Goal: Use online tool/utility: Utilize a website feature to perform a specific function

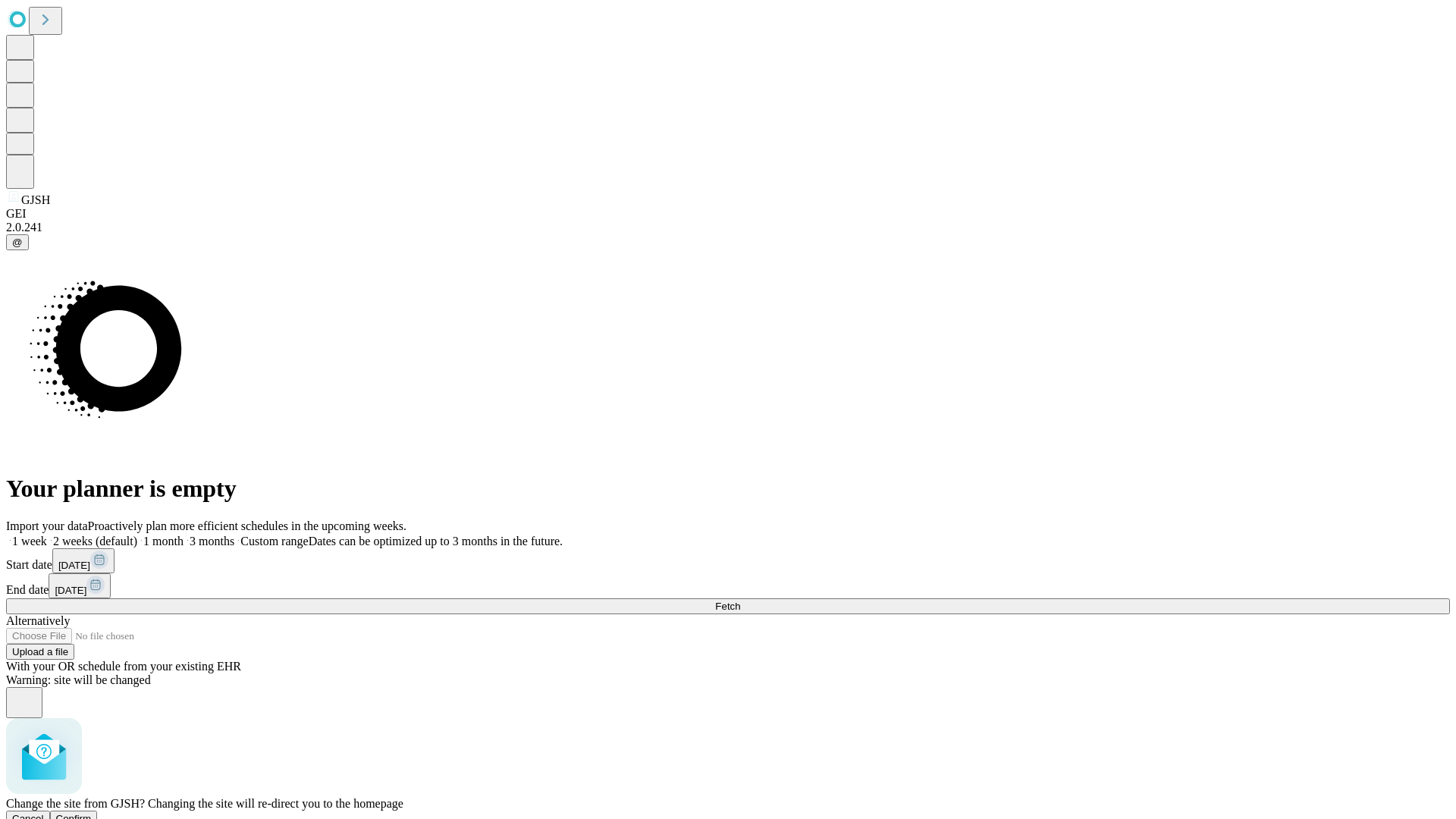
click at [92, 813] on span "Confirm" at bounding box center [74, 819] width 36 height 12
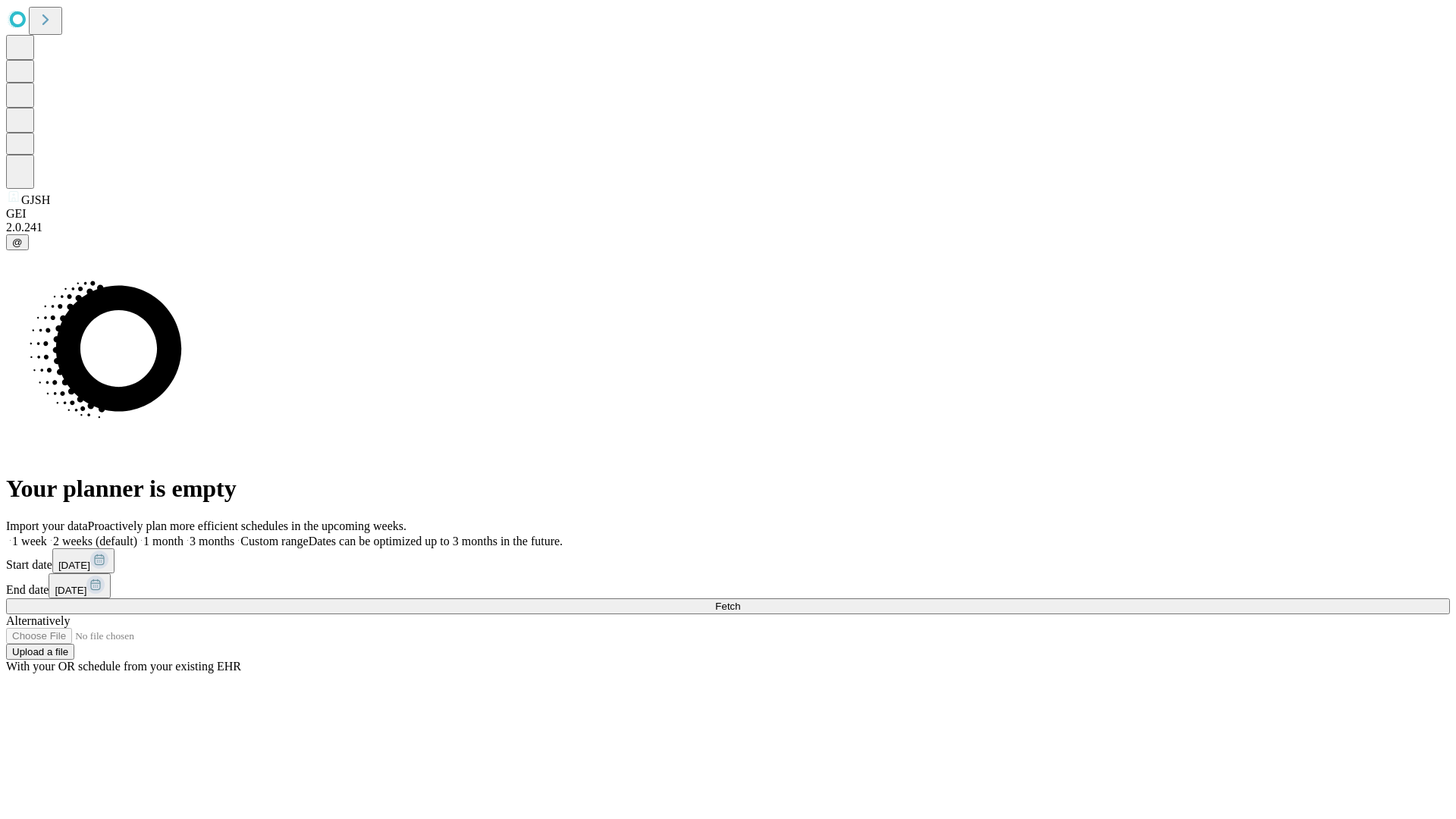
click at [47, 535] on label "1 week" at bounding box center [26, 541] width 41 height 13
click at [740, 601] on span "Fetch" at bounding box center [728, 607] width 25 height 12
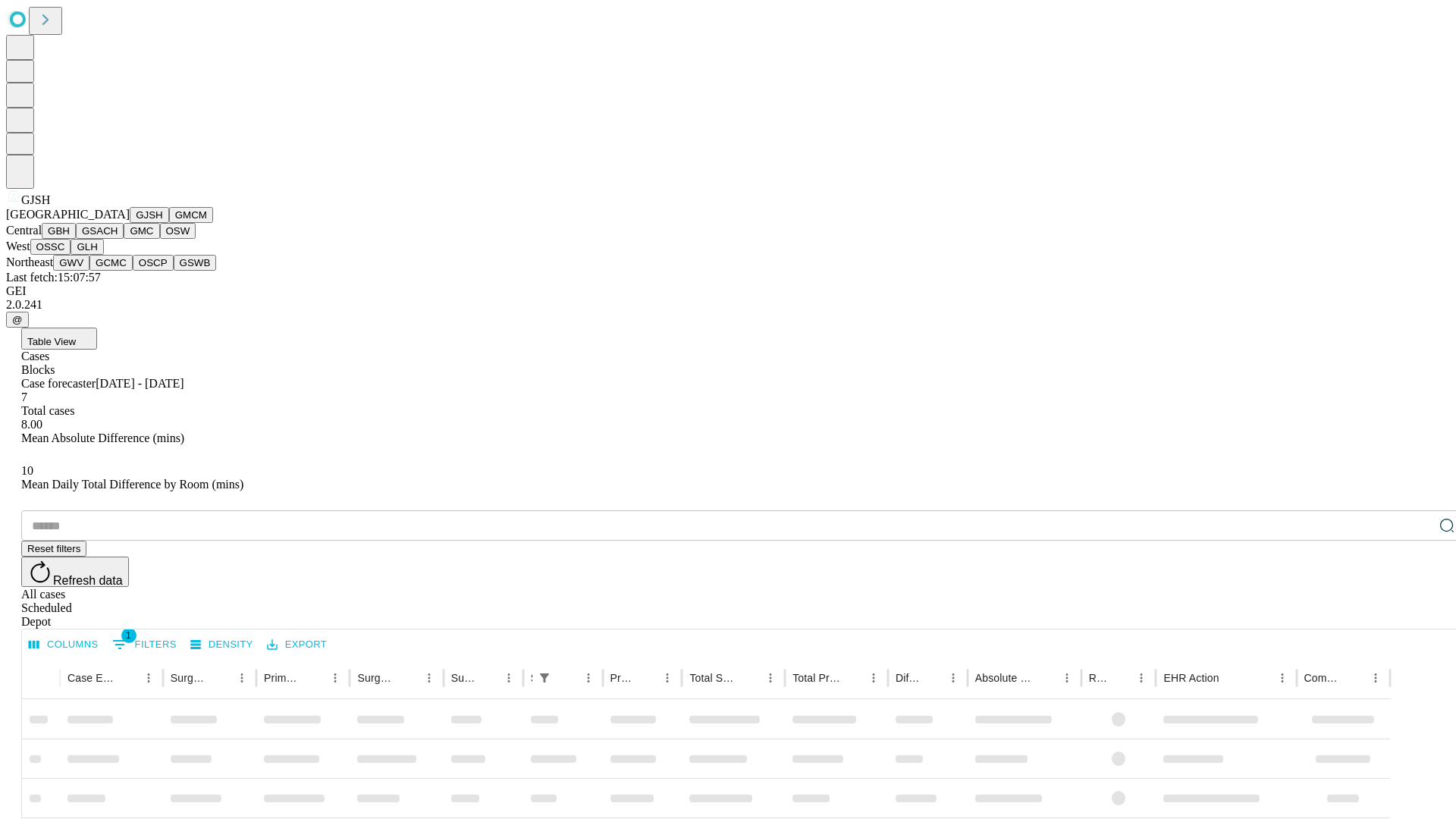
click at [169, 223] on button "GMCM" at bounding box center [191, 215] width 44 height 16
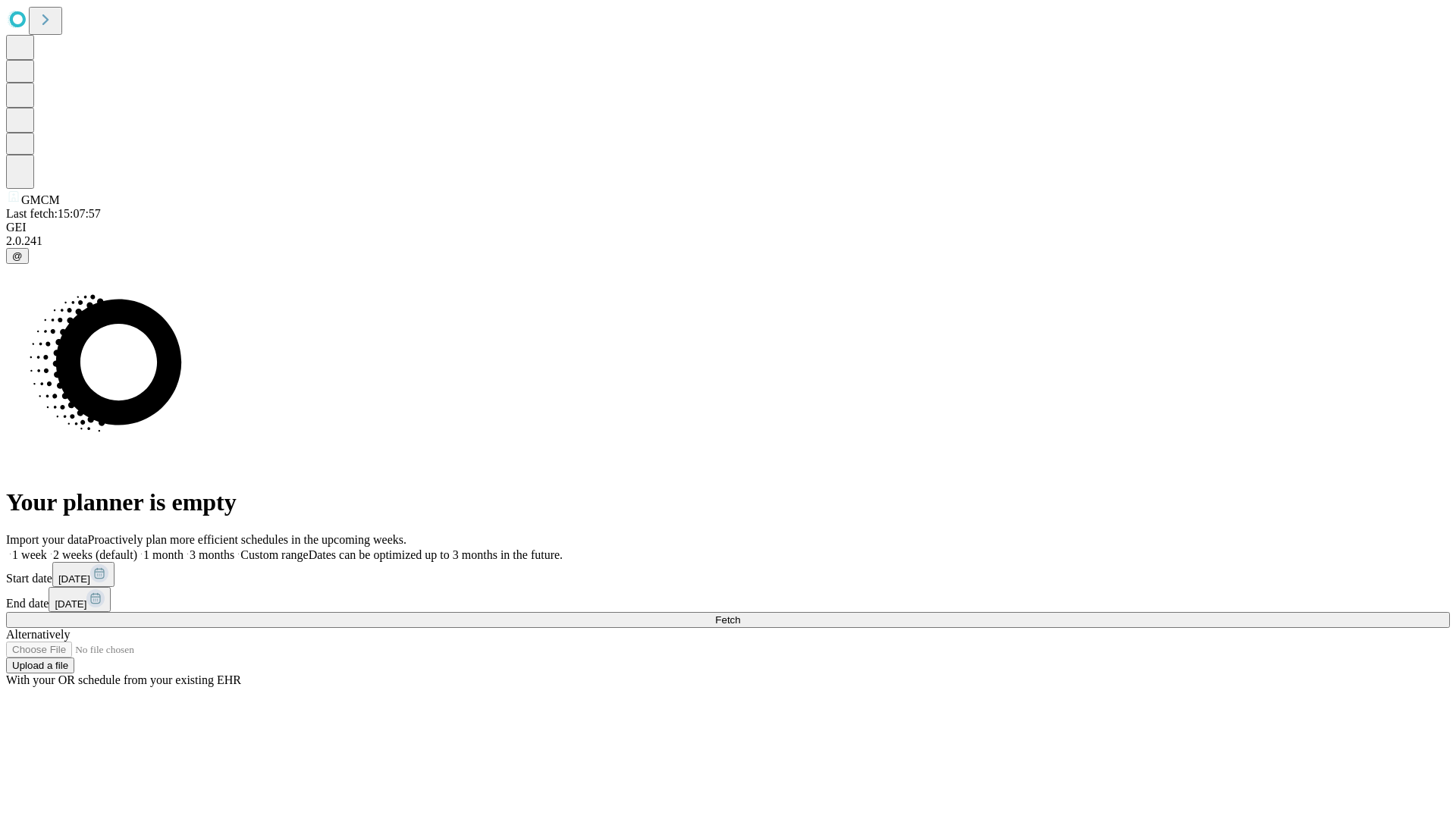
click at [47, 549] on label "1 week" at bounding box center [26, 555] width 41 height 13
click at [740, 614] on span "Fetch" at bounding box center [728, 620] width 25 height 12
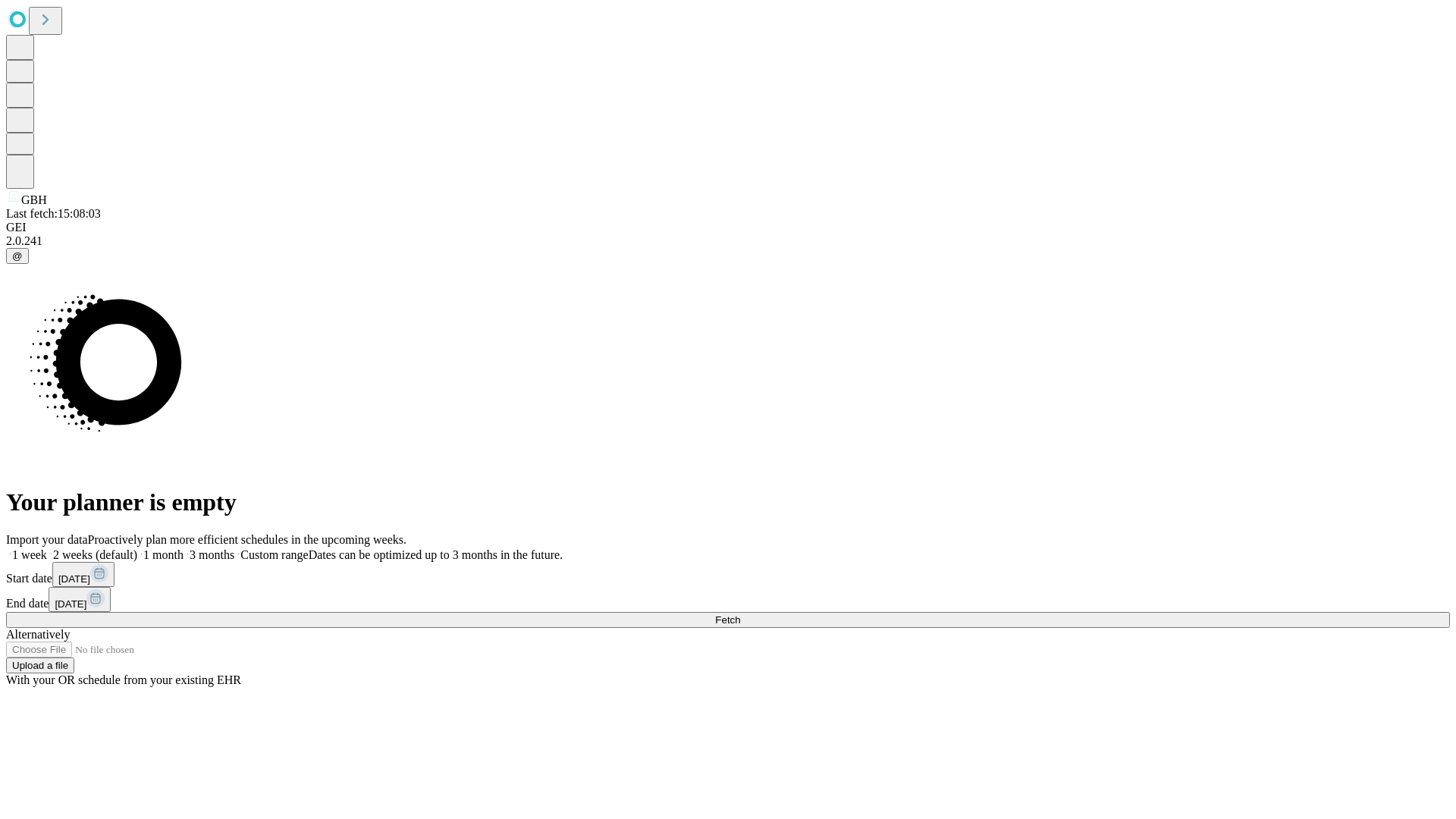
click at [47, 549] on label "1 week" at bounding box center [26, 555] width 41 height 13
click at [740, 614] on span "Fetch" at bounding box center [728, 620] width 25 height 12
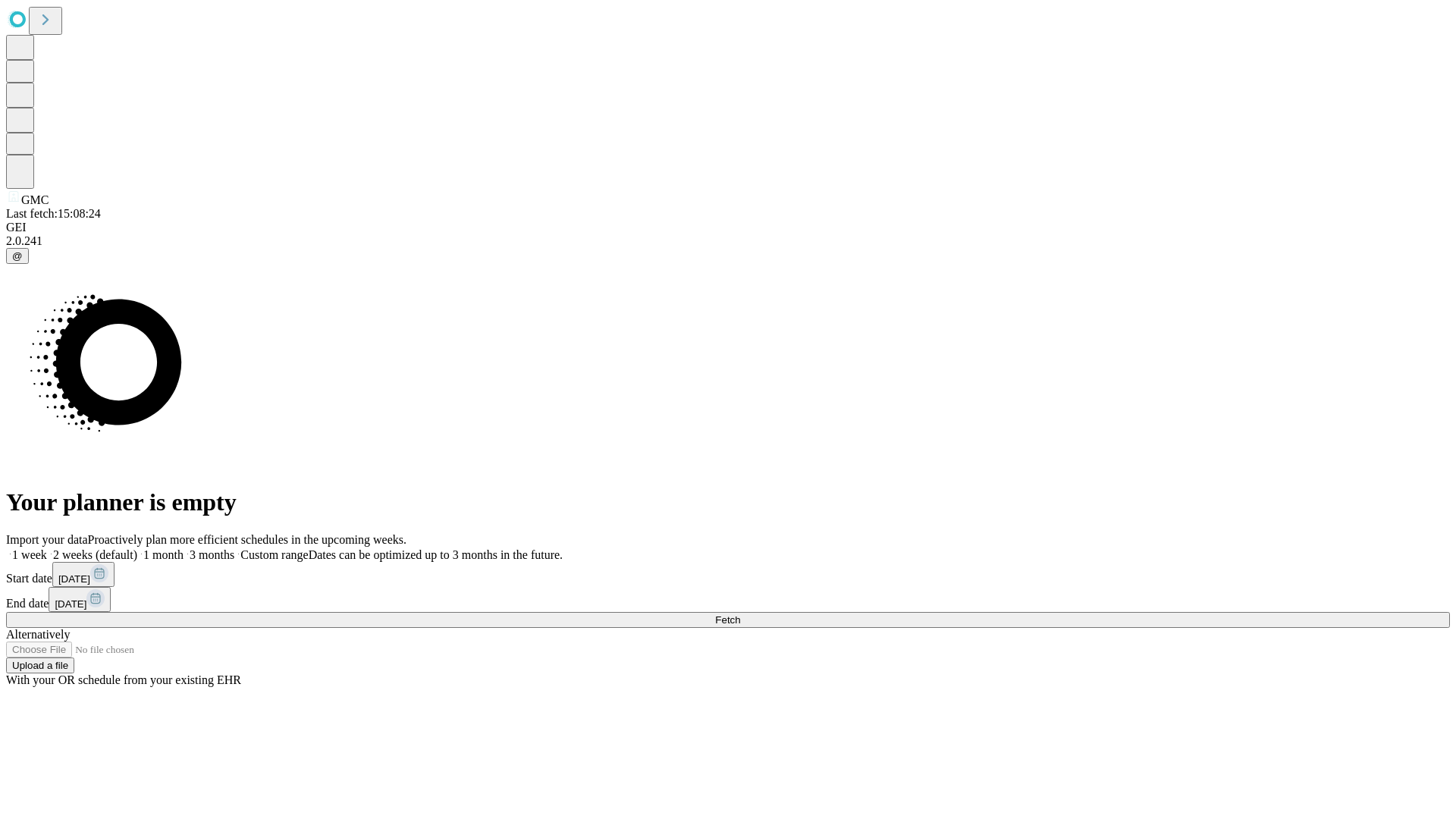
click at [740, 614] on span "Fetch" at bounding box center [728, 620] width 25 height 12
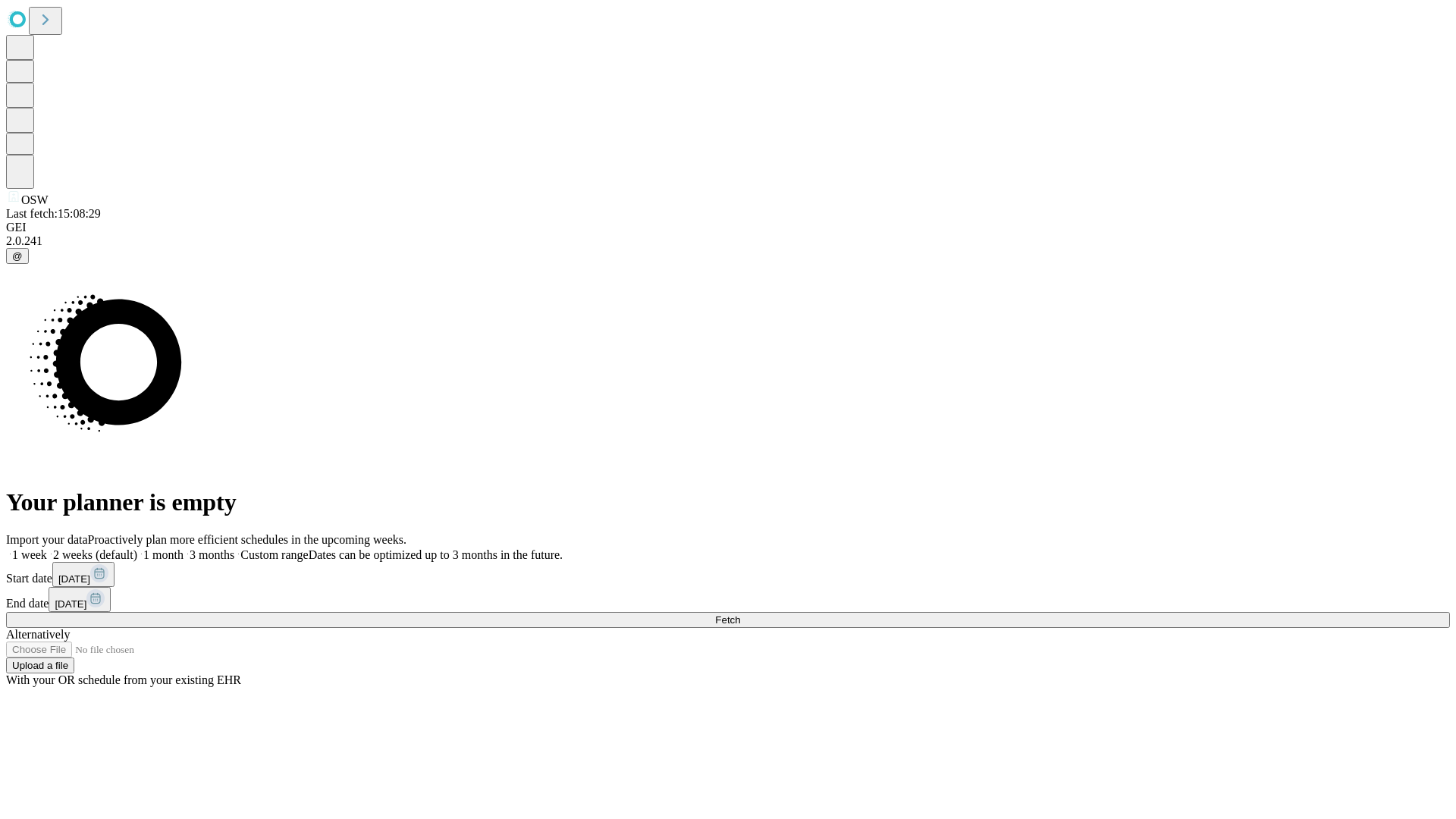
click at [47, 549] on label "1 week" at bounding box center [26, 555] width 41 height 13
click at [740, 614] on span "Fetch" at bounding box center [728, 620] width 25 height 12
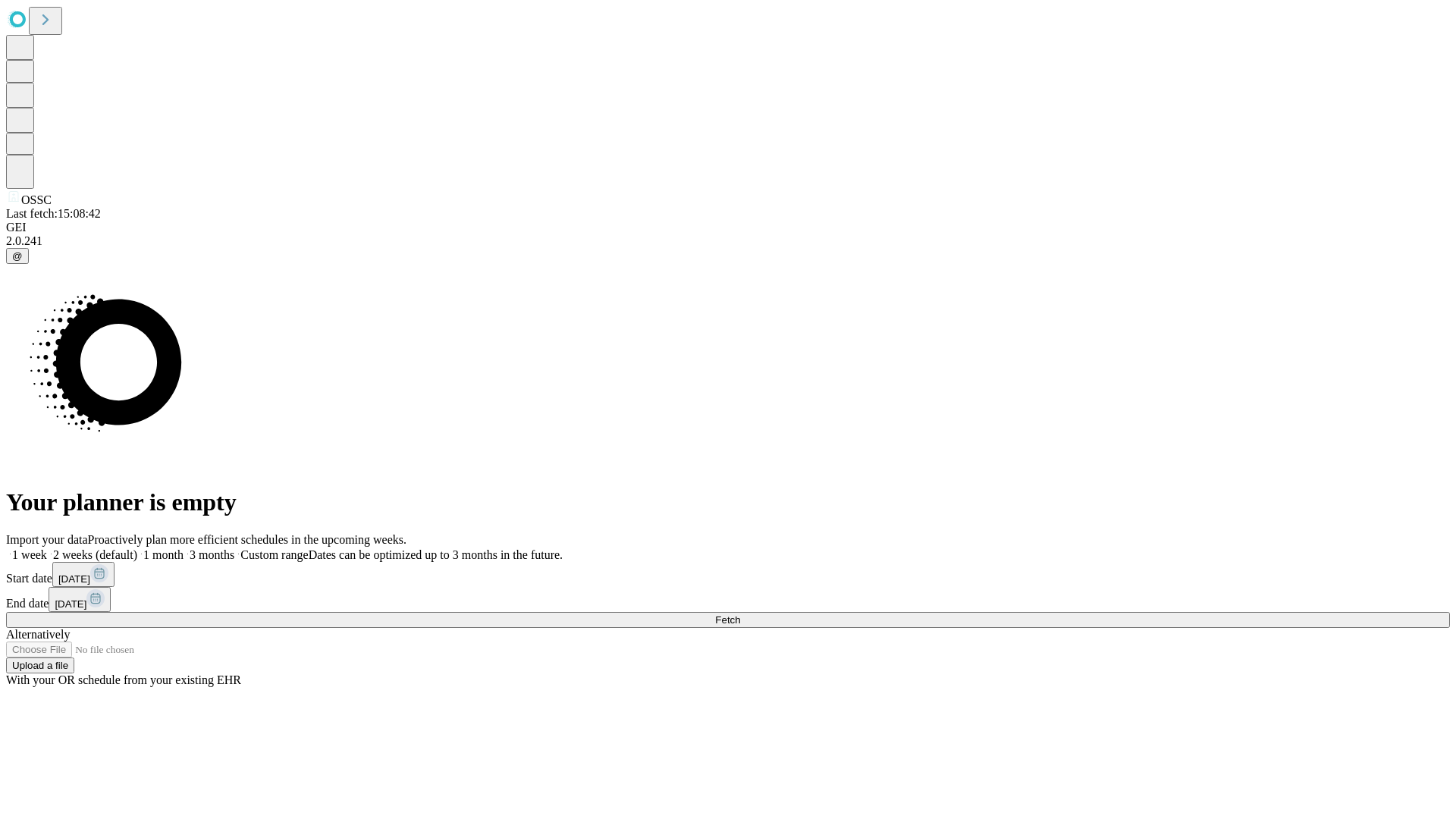
click at [740, 614] on span "Fetch" at bounding box center [728, 620] width 25 height 12
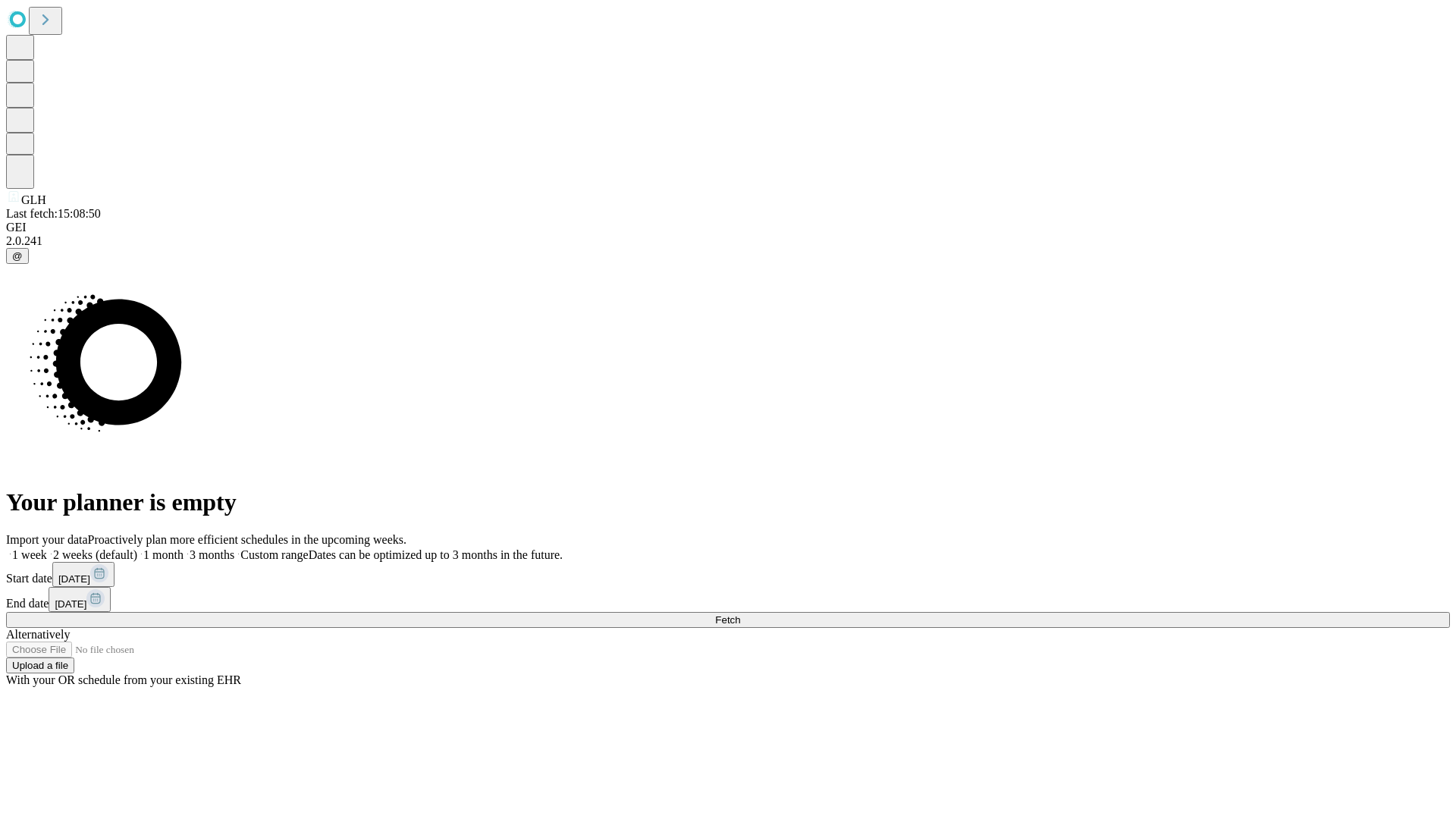
click at [47, 549] on label "1 week" at bounding box center [26, 555] width 41 height 13
click at [740, 614] on span "Fetch" at bounding box center [728, 620] width 25 height 12
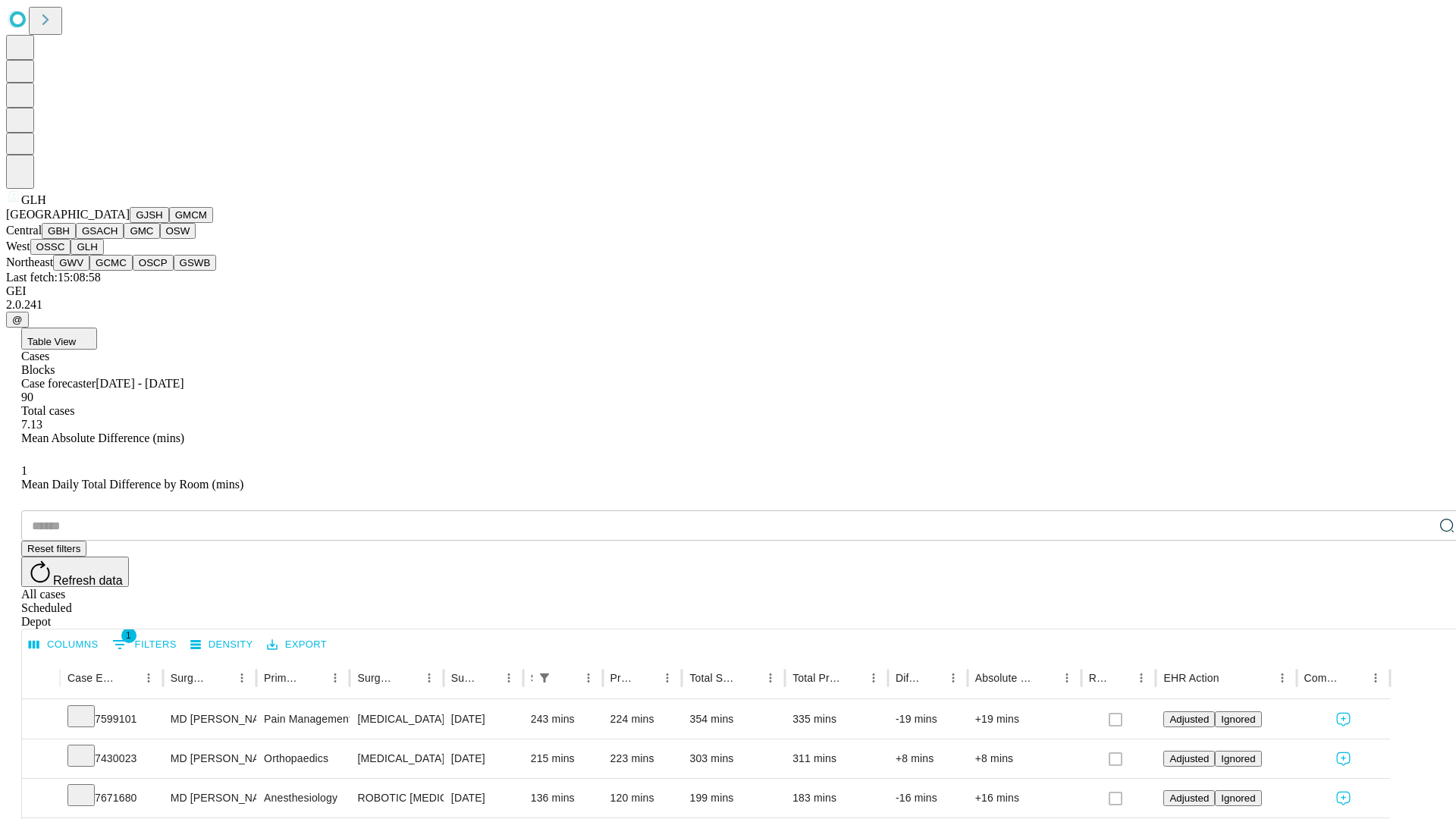
click at [89, 271] on button "GWV" at bounding box center [71, 262] width 36 height 16
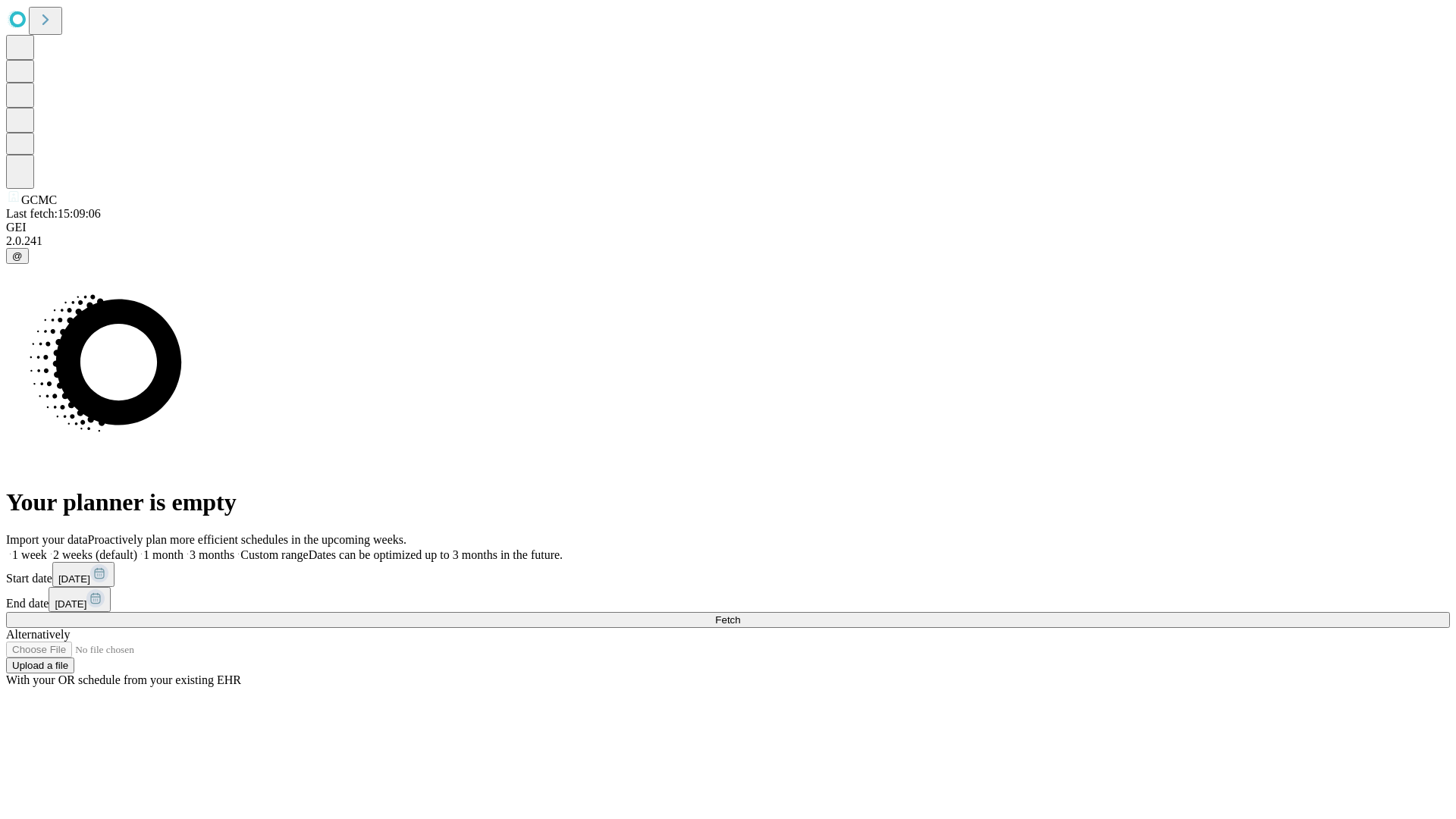
click at [47, 549] on label "1 week" at bounding box center [26, 555] width 41 height 13
click at [740, 614] on span "Fetch" at bounding box center [728, 620] width 25 height 12
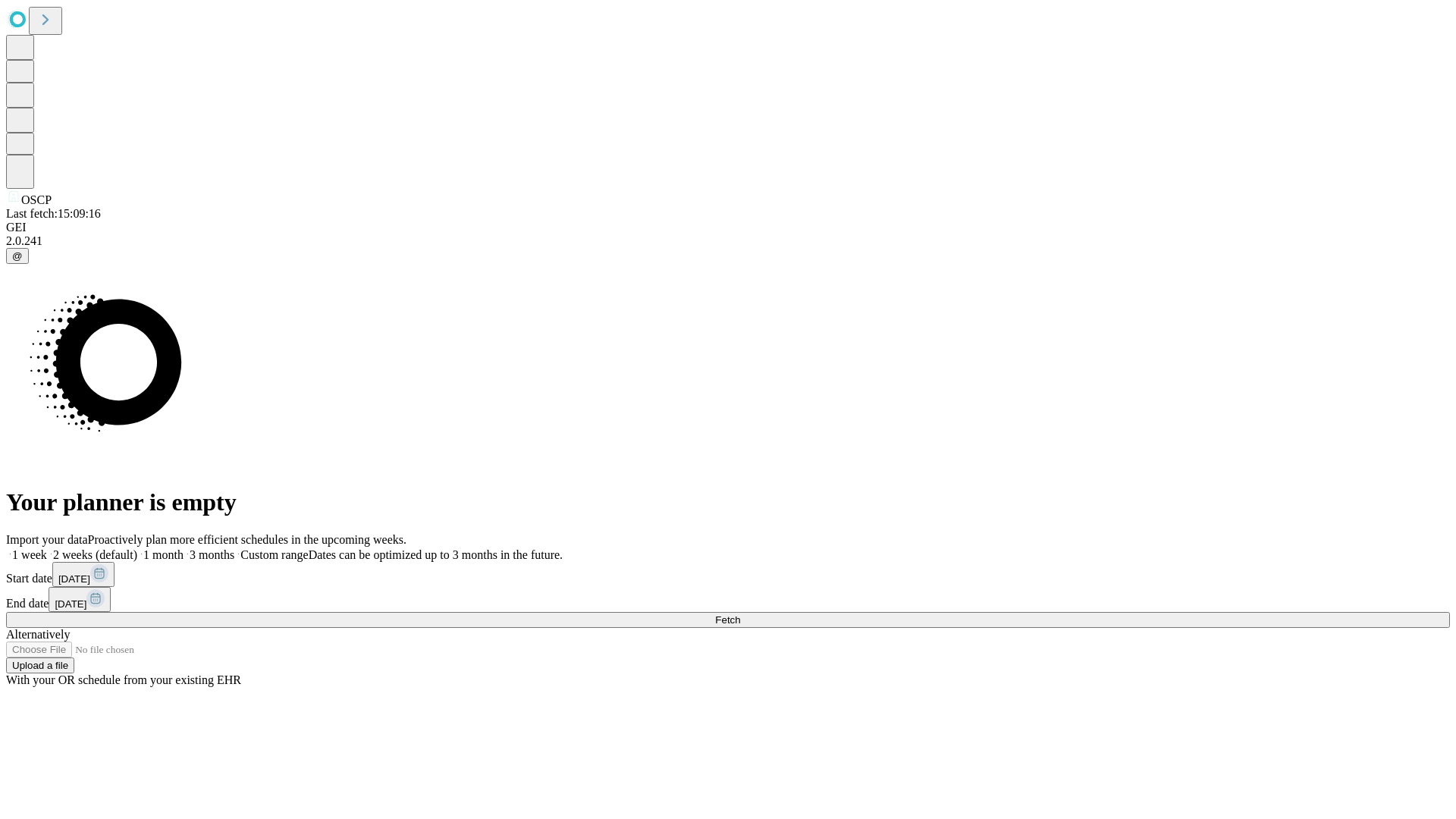
click at [47, 549] on label "1 week" at bounding box center [26, 555] width 41 height 13
click at [740, 614] on span "Fetch" at bounding box center [728, 620] width 25 height 12
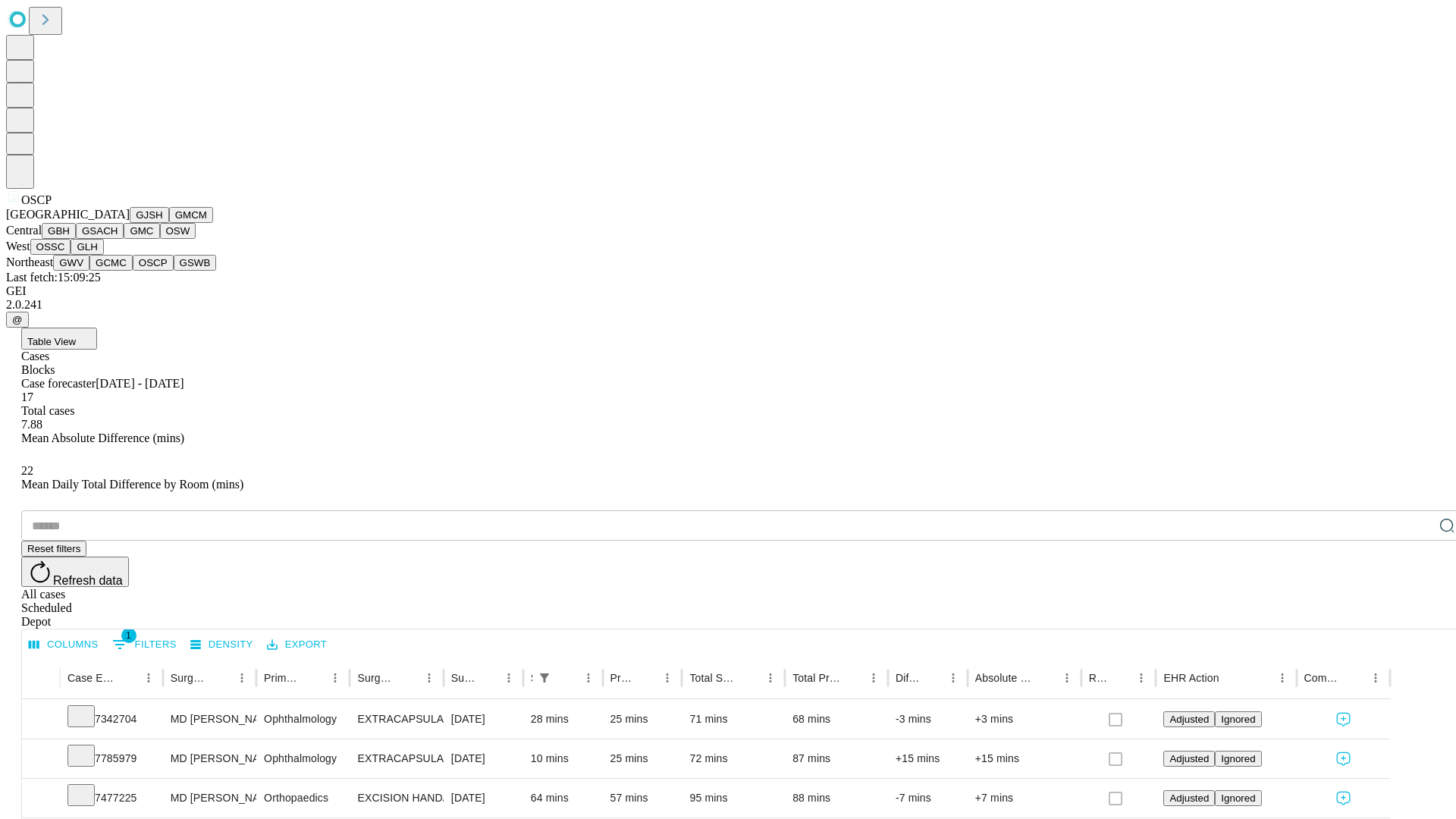
click at [174, 271] on button "GSWB" at bounding box center [195, 262] width 43 height 16
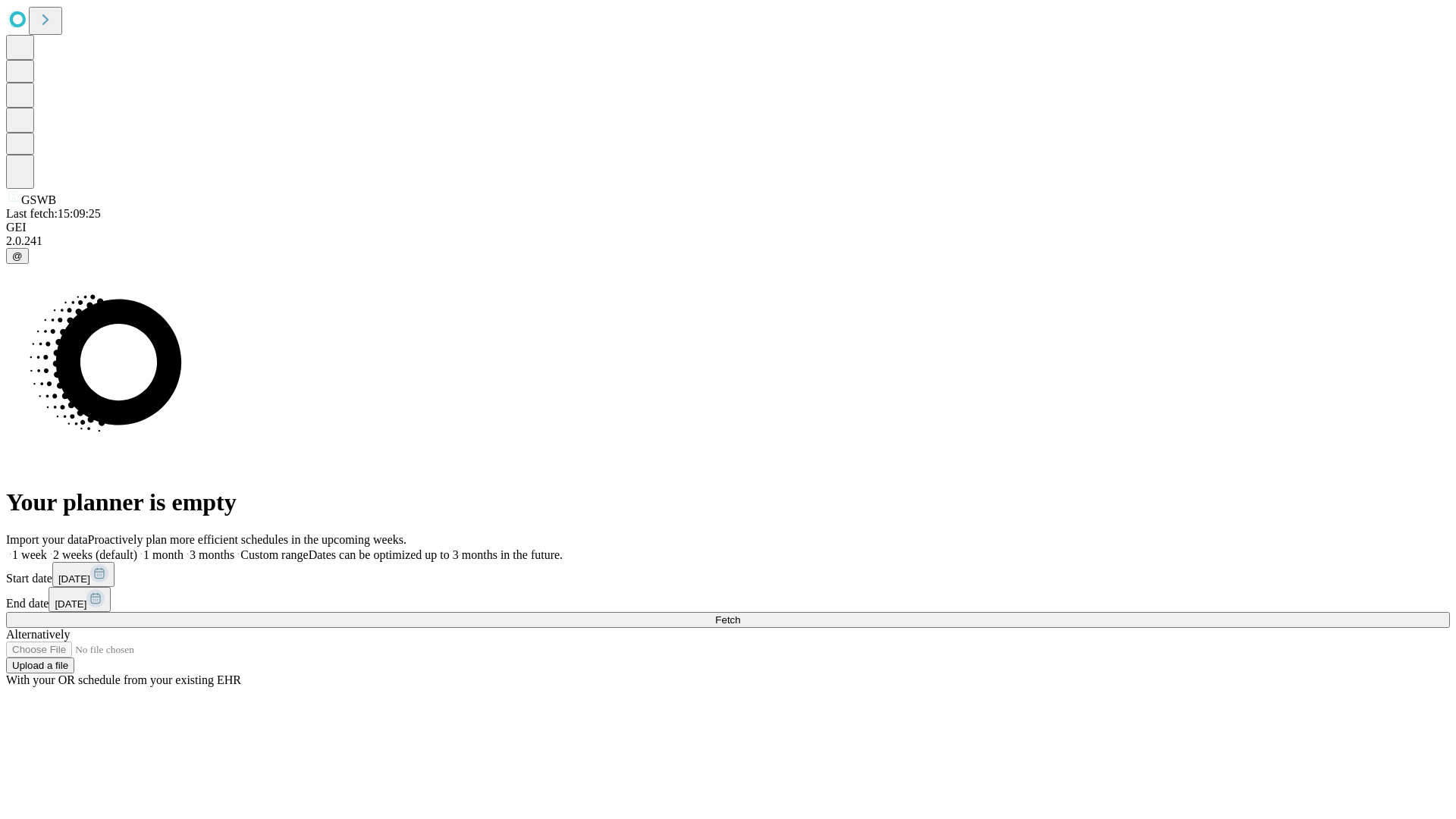
click at [47, 549] on label "1 week" at bounding box center [26, 555] width 41 height 13
click at [740, 614] on span "Fetch" at bounding box center [728, 620] width 25 height 12
